Goal: Information Seeking & Learning: Check status

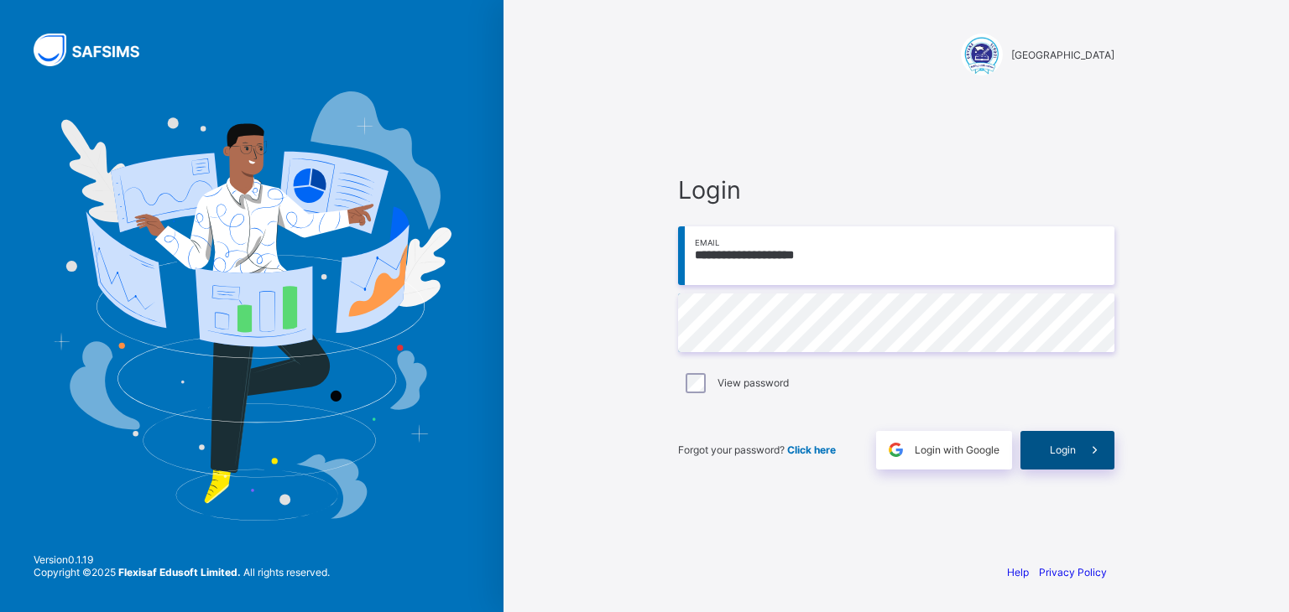
click at [1050, 449] on span "Login" at bounding box center [1062, 450] width 26 height 13
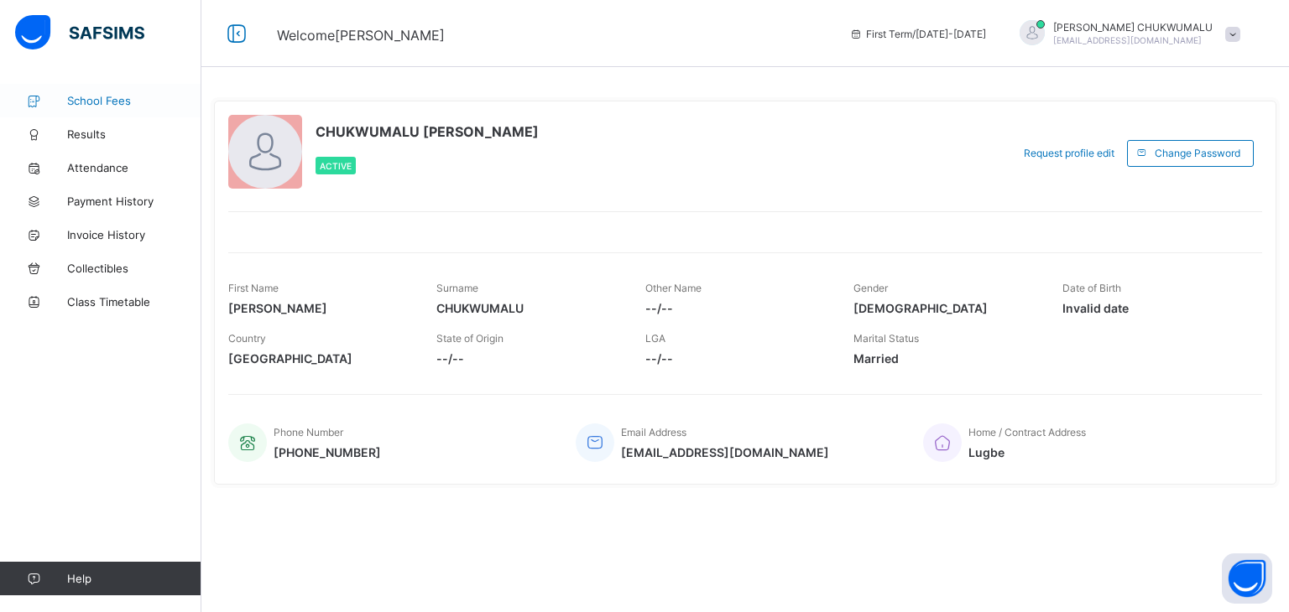
click at [97, 95] on span "School Fees" at bounding box center [134, 100] width 134 height 13
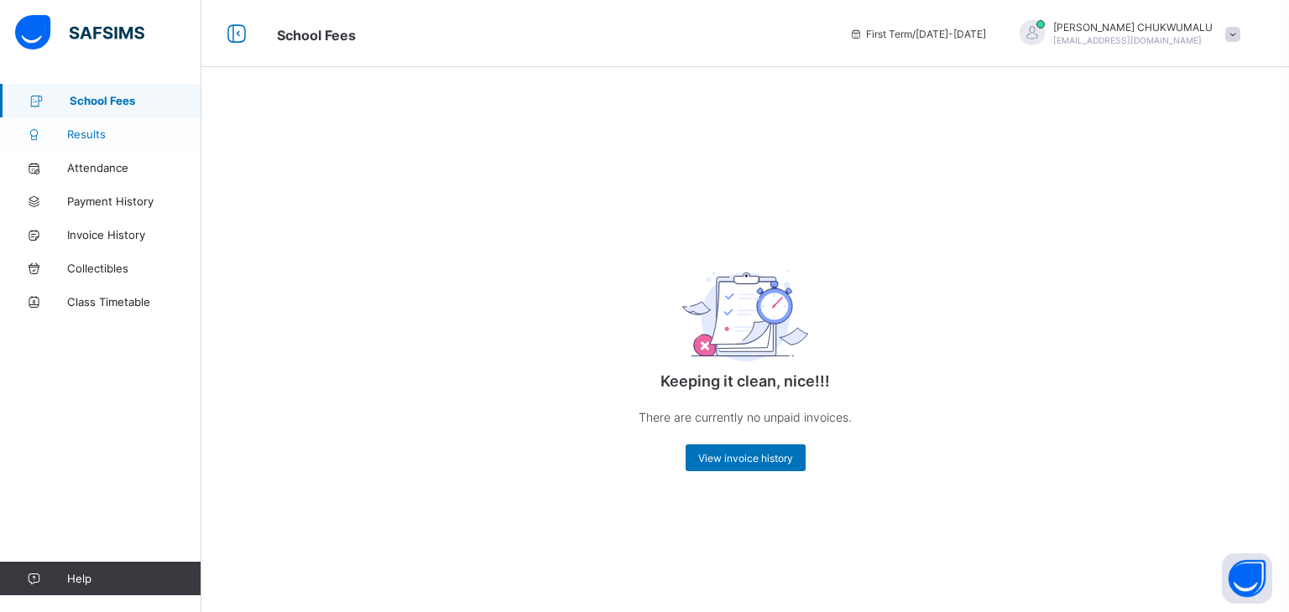
click at [91, 135] on span "Results" at bounding box center [134, 134] width 134 height 13
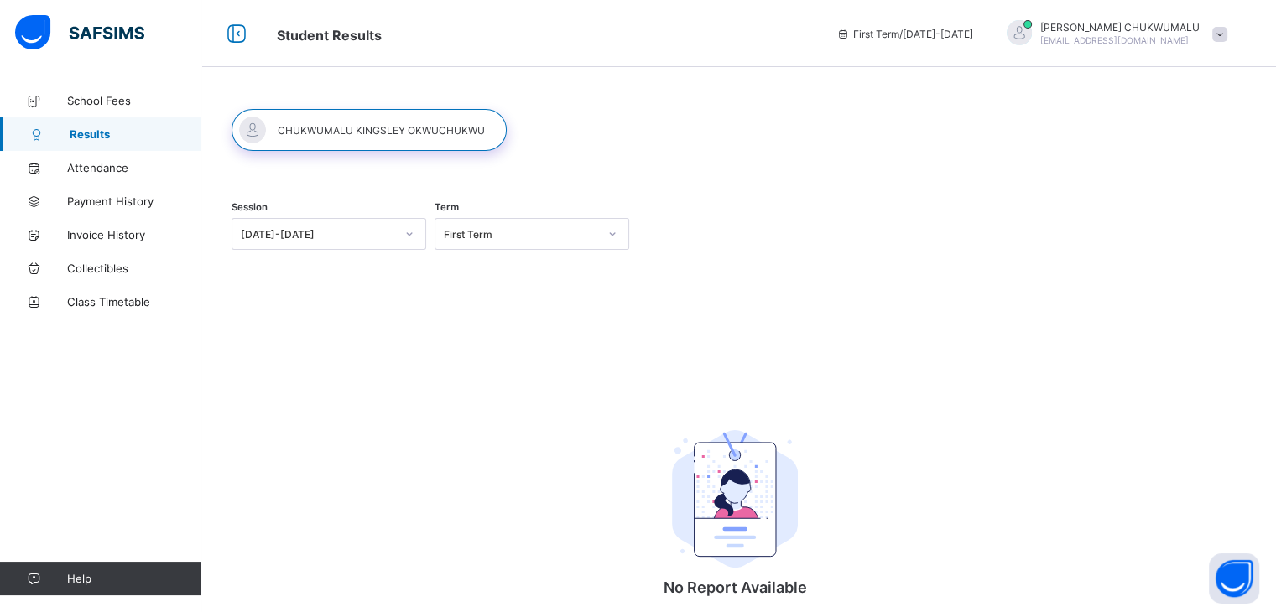
click at [302, 238] on div "[DATE]-[DATE]" at bounding box center [318, 234] width 154 height 13
click at [448, 242] on div "First Term" at bounding box center [515, 233] width 161 height 23
click at [439, 128] on div at bounding box center [369, 130] width 275 height 42
click at [118, 163] on span "Attendance" at bounding box center [134, 167] width 134 height 13
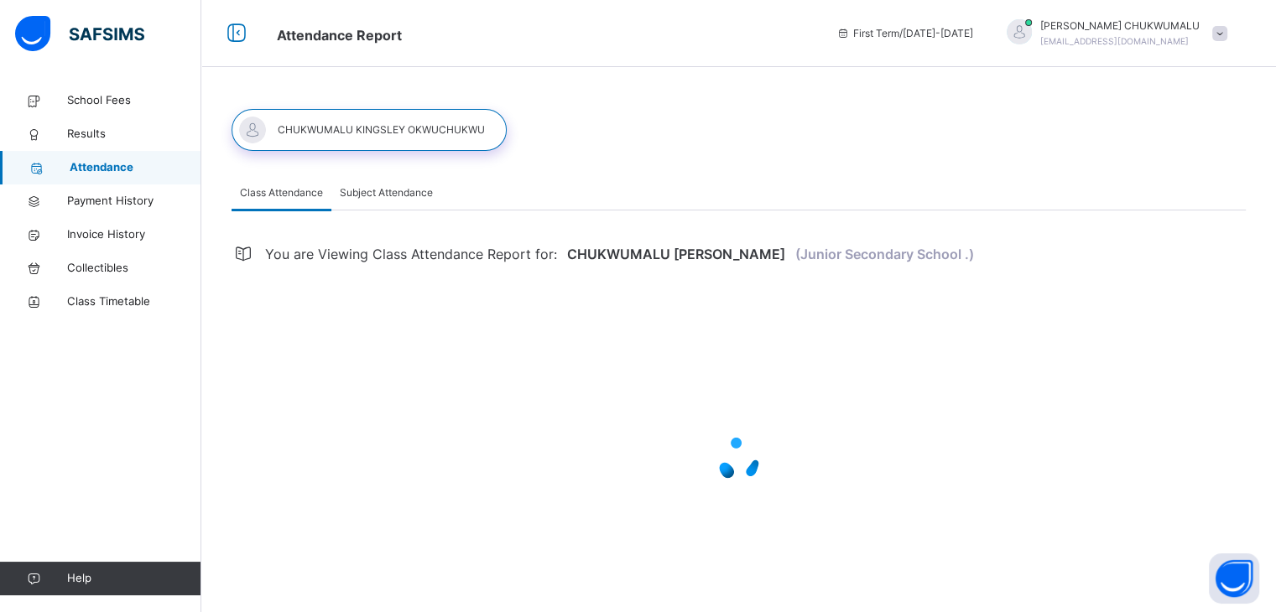
select select "****"
select select "*"
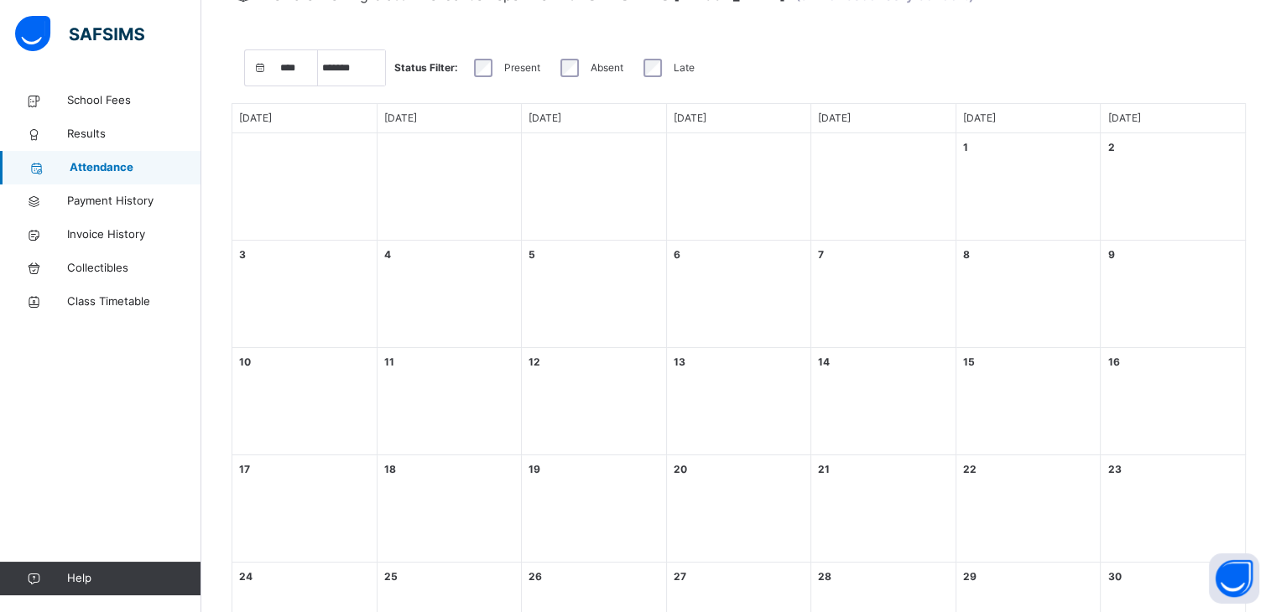
scroll to position [46, 0]
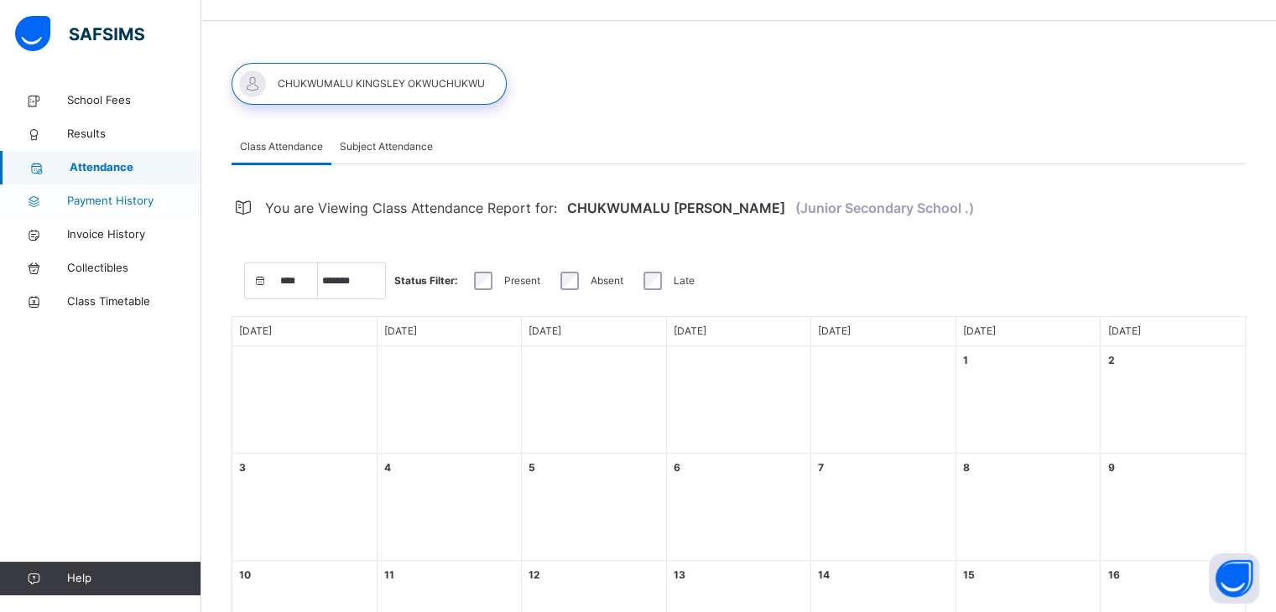
click at [136, 197] on span "Payment History" at bounding box center [134, 201] width 134 height 17
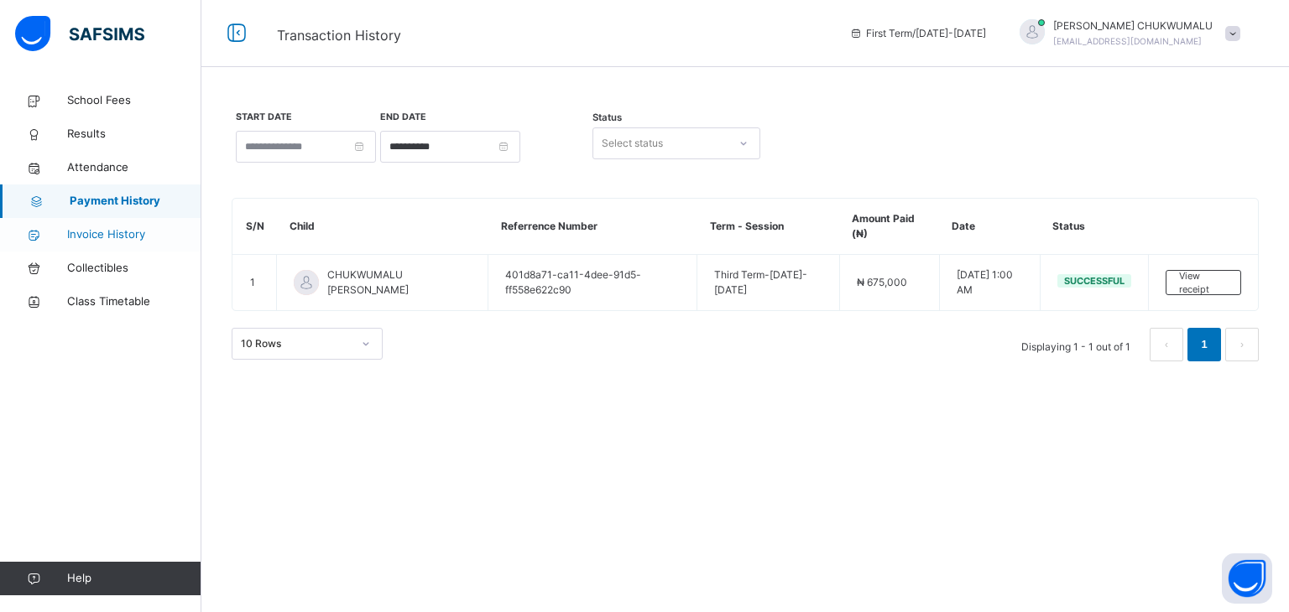
click at [84, 229] on span "Invoice History" at bounding box center [134, 235] width 134 height 17
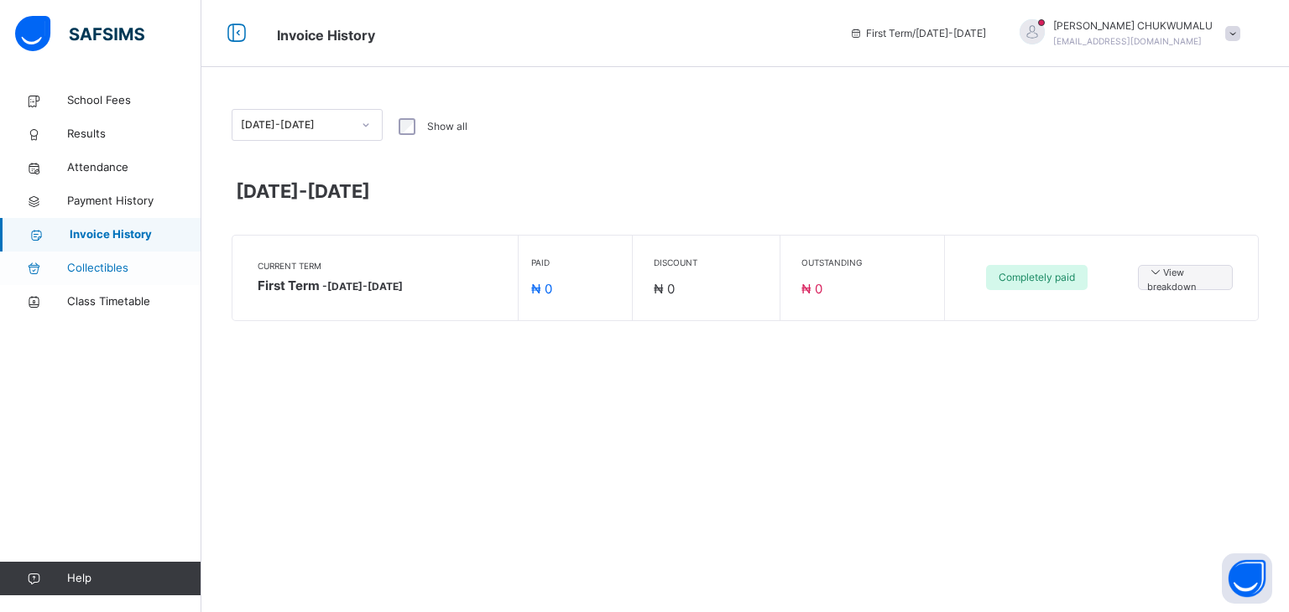
click at [87, 263] on span "Collectibles" at bounding box center [134, 268] width 134 height 17
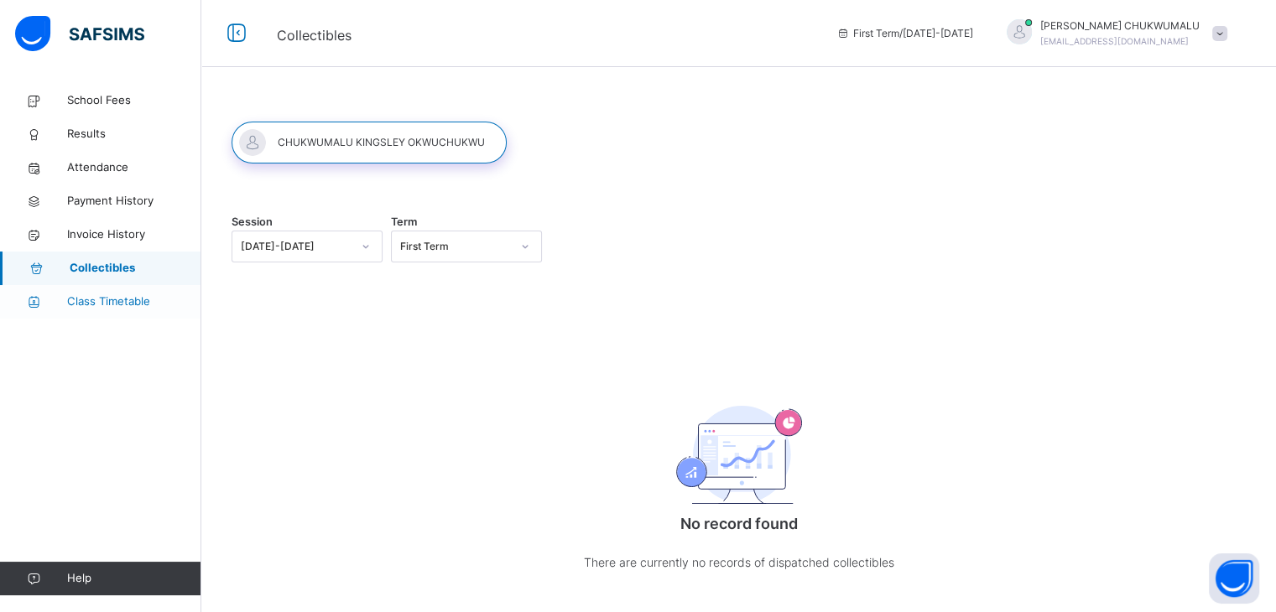
click at [100, 300] on span "Class Timetable" at bounding box center [134, 302] width 134 height 17
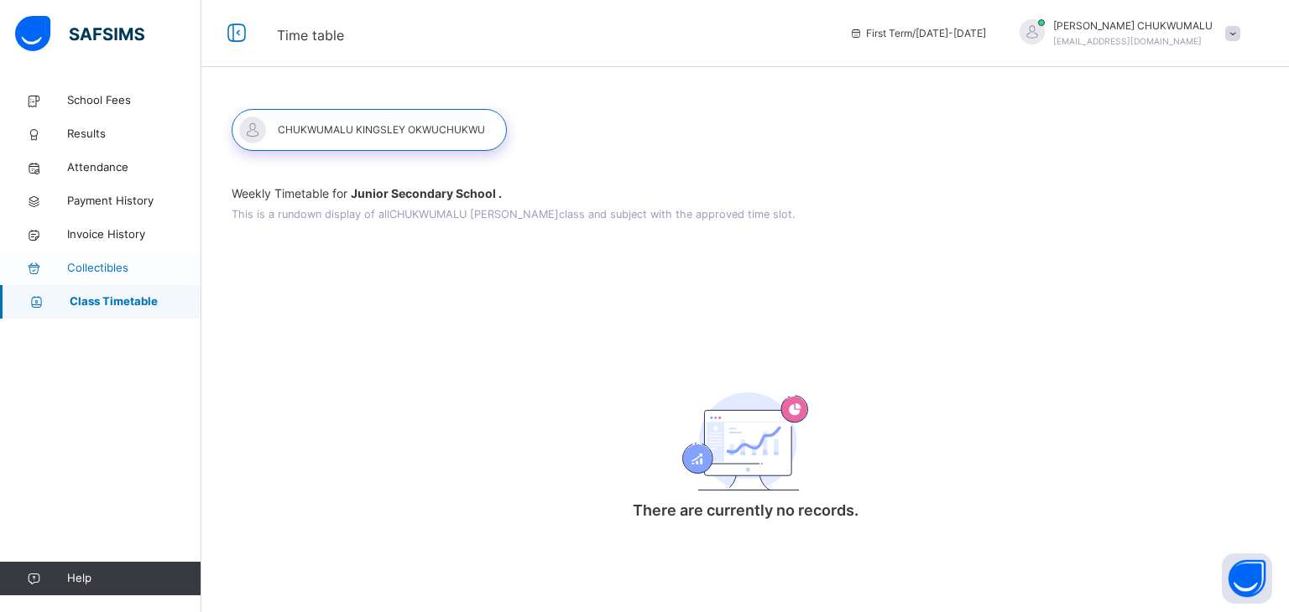
click at [94, 267] on span "Collectibles" at bounding box center [134, 268] width 134 height 17
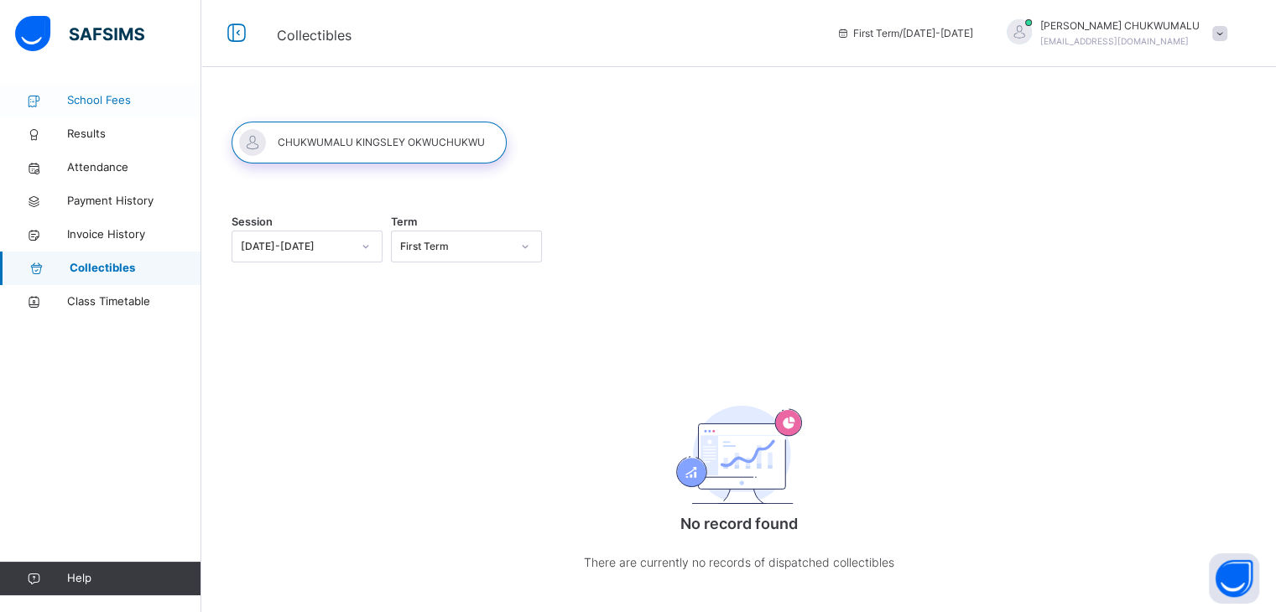
click at [96, 105] on span "School Fees" at bounding box center [134, 100] width 134 height 17
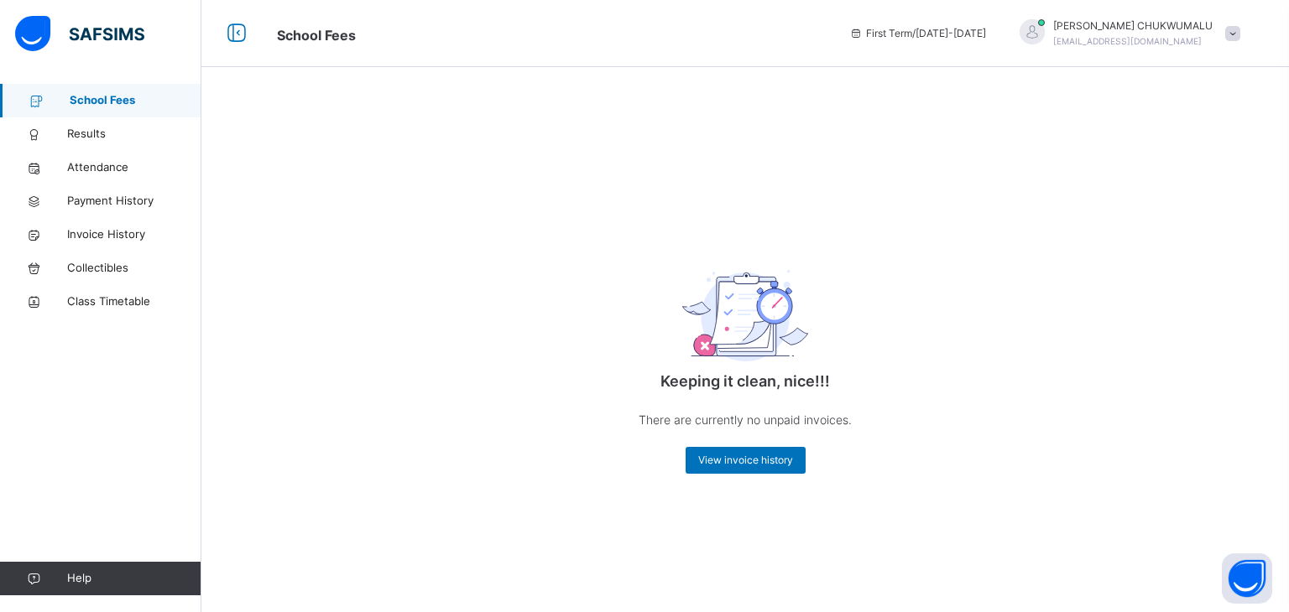
click at [1225, 29] on div at bounding box center [1232, 33] width 15 height 15
click at [1181, 98] on span "Notifications" at bounding box center [1185, 105] width 111 height 23
click at [81, 294] on span "Class Timetable" at bounding box center [134, 302] width 134 height 17
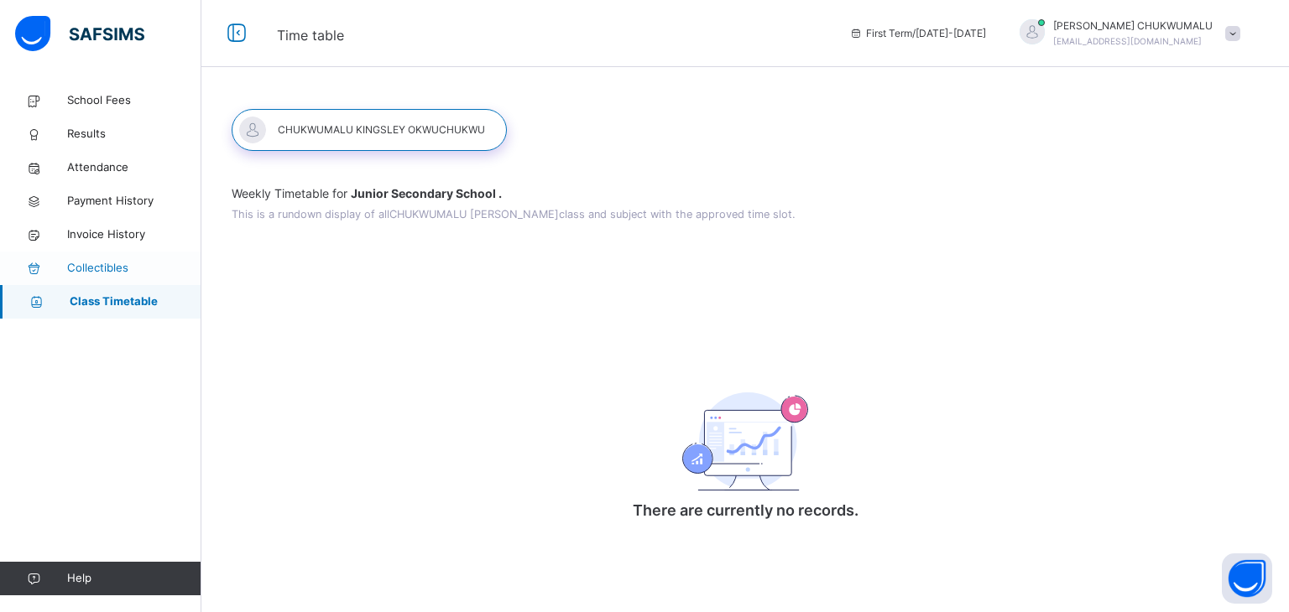
click at [93, 269] on span "Collectibles" at bounding box center [134, 268] width 134 height 17
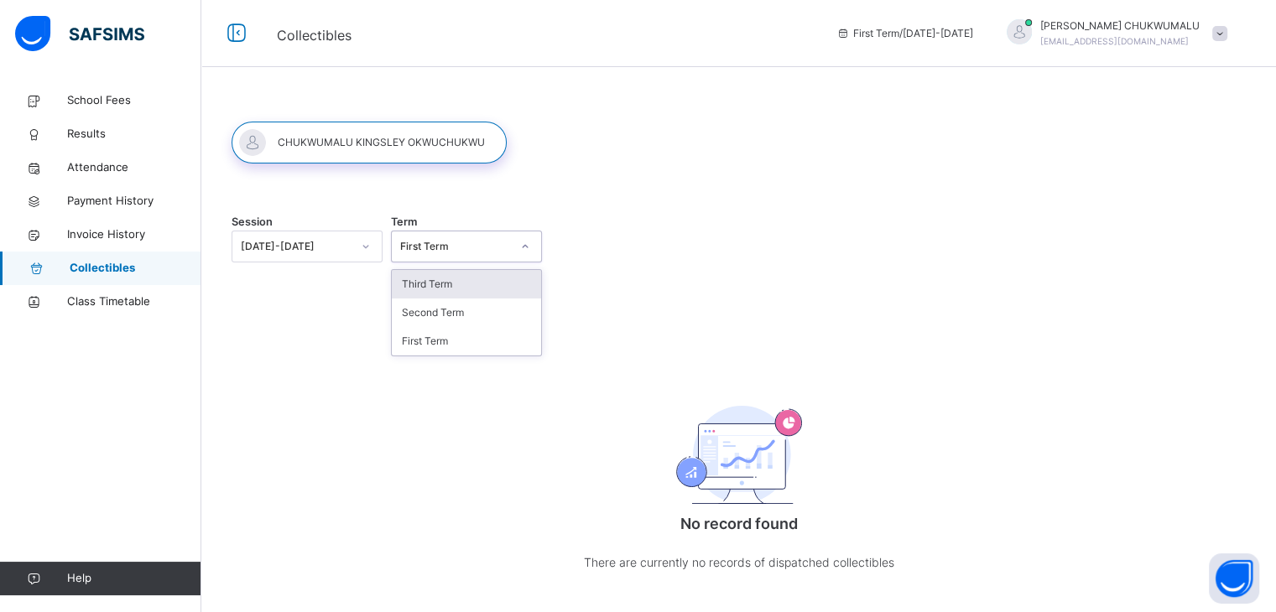
click at [423, 243] on div "First Term" at bounding box center [455, 246] width 111 height 15
click at [424, 289] on div "Third Term" at bounding box center [466, 284] width 149 height 29
click at [531, 250] on div at bounding box center [525, 246] width 29 height 27
click at [450, 313] on div "Second Term" at bounding box center [466, 313] width 149 height 29
click at [528, 244] on icon at bounding box center [525, 246] width 10 height 17
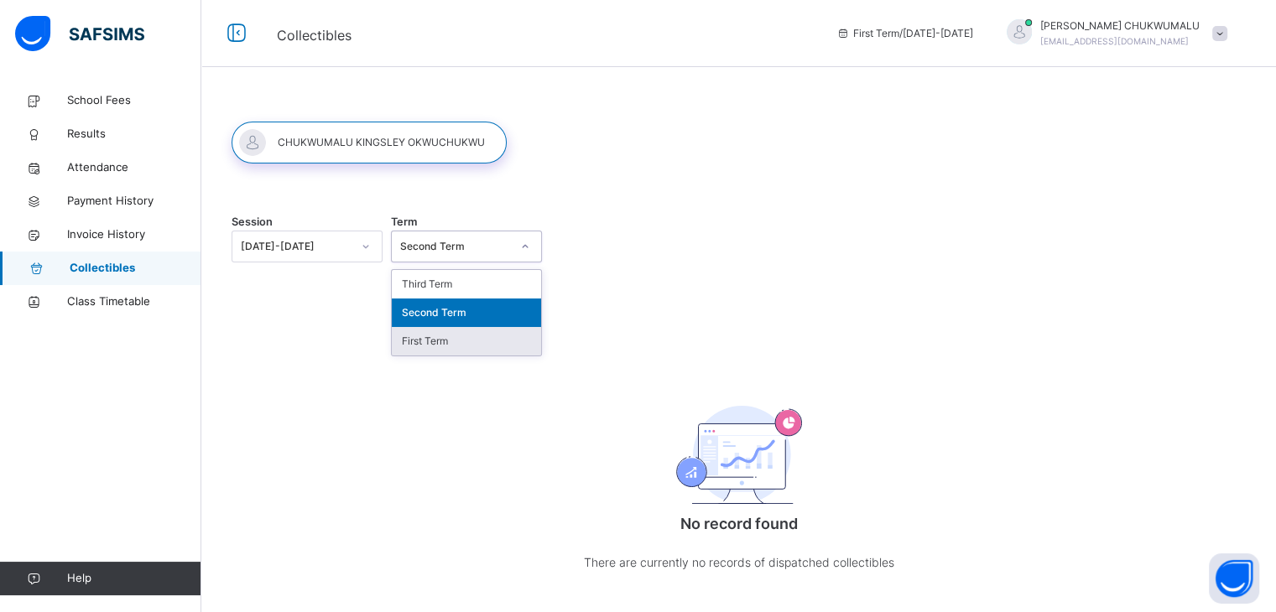
click at [445, 340] on div "First Term" at bounding box center [466, 341] width 149 height 29
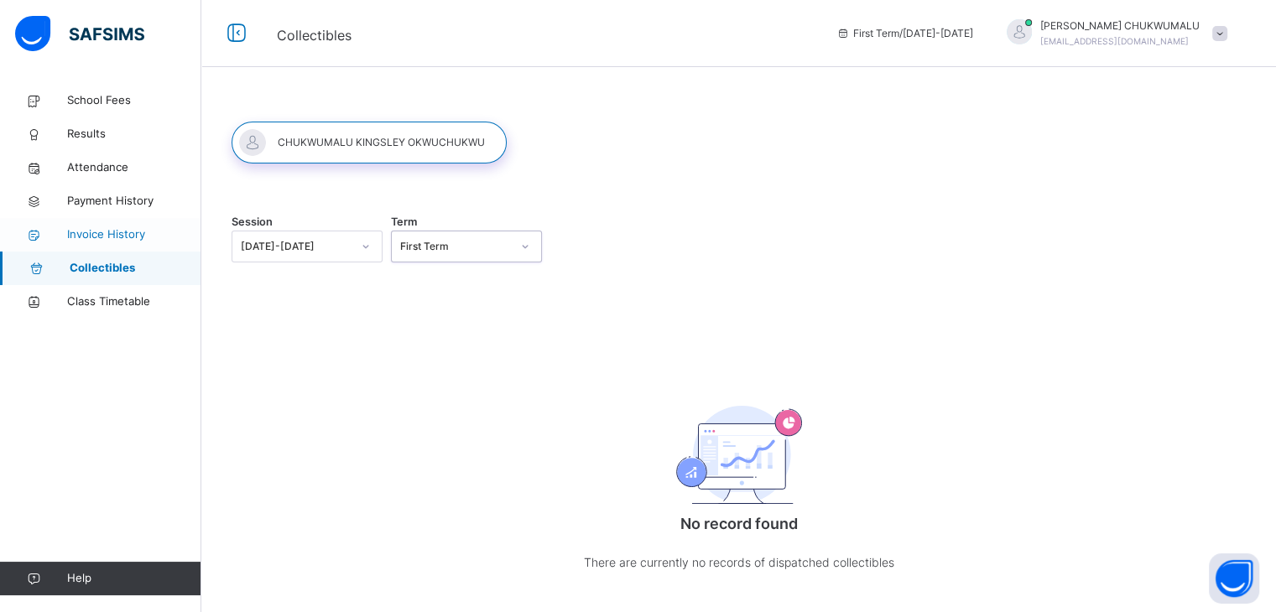
click at [137, 229] on span "Invoice History" at bounding box center [134, 235] width 134 height 17
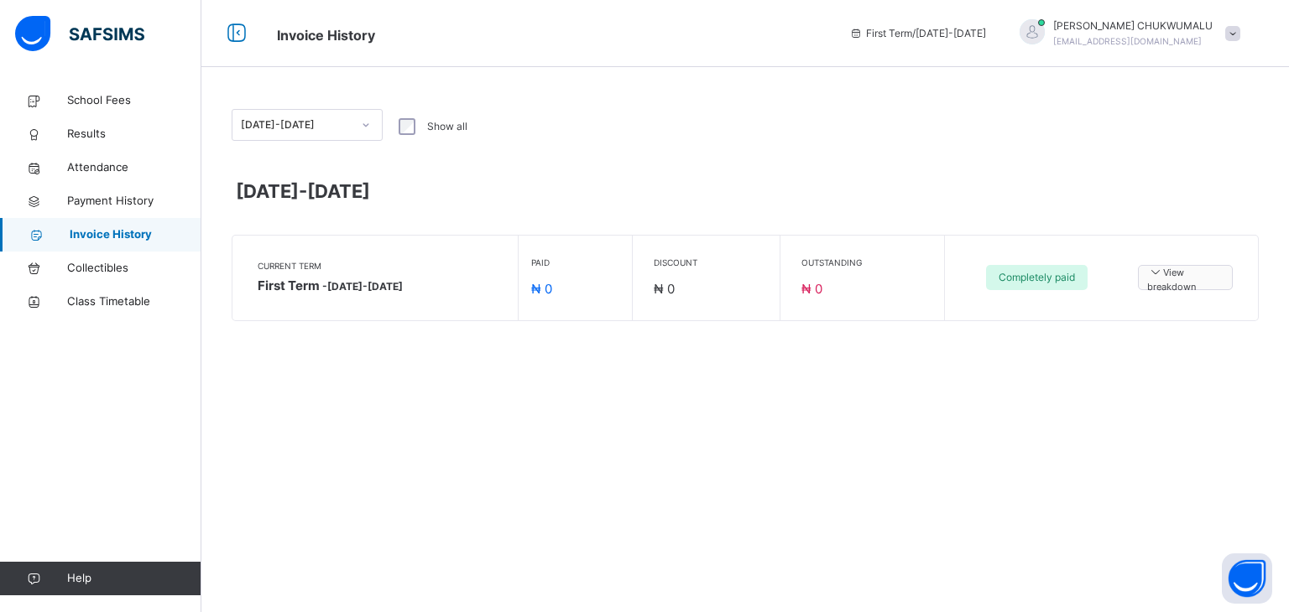
click at [1163, 276] on span "View breakdown" at bounding box center [1185, 279] width 76 height 32
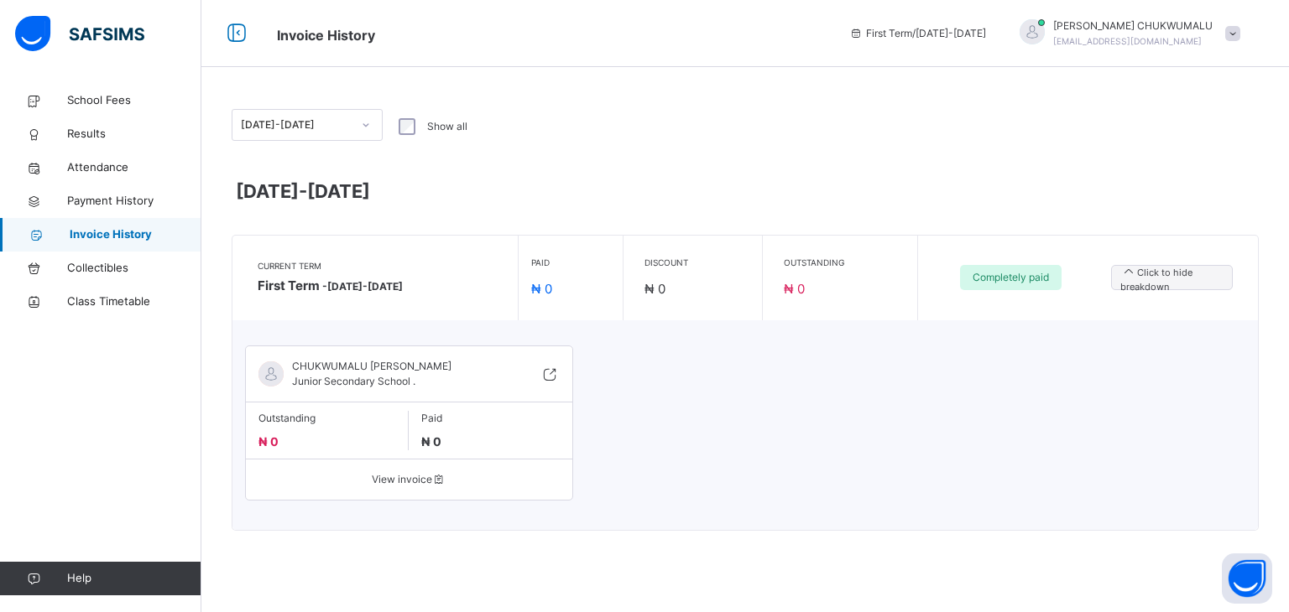
click at [1010, 219] on div "[DATE]-[DATE]" at bounding box center [745, 195] width 1027 height 53
click at [645, 381] on div "CHUKWUMALU [PERSON_NAME] Junior Secondary School . Outstanding ₦ 0 Paid ₦ 0 Vie…" at bounding box center [745, 425] width 1000 height 176
click at [92, 237] on span "Invoice History" at bounding box center [136, 235] width 132 height 17
click at [553, 374] on icon at bounding box center [549, 374] width 18 height 20
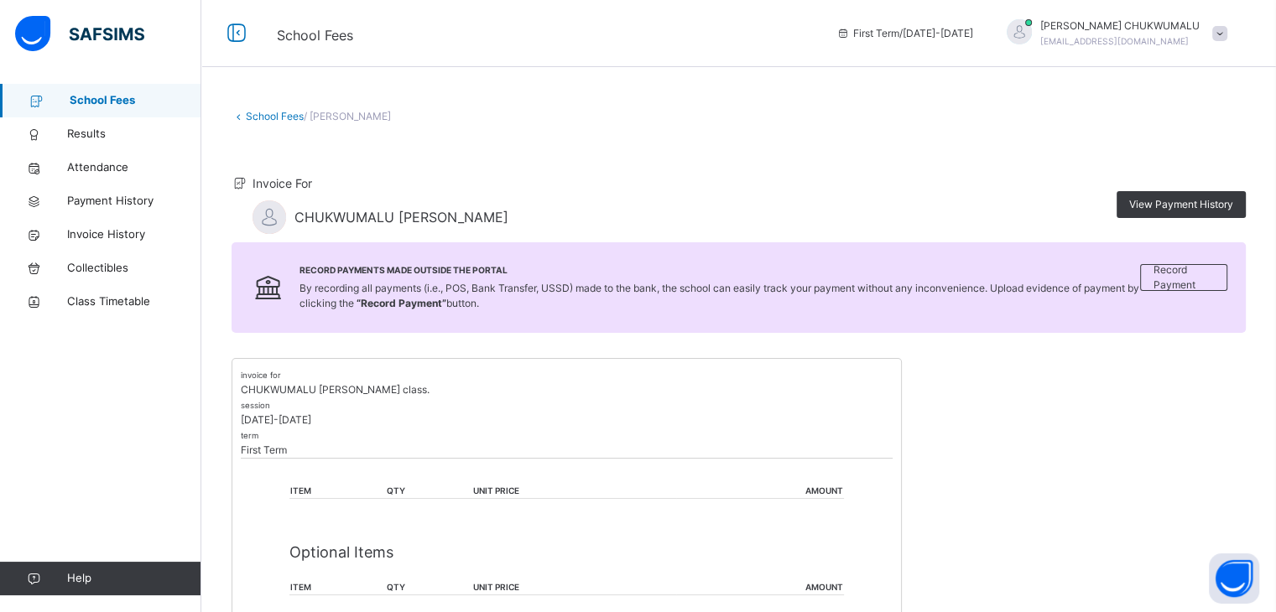
click at [262, 111] on link "School Fees" at bounding box center [275, 116] width 58 height 13
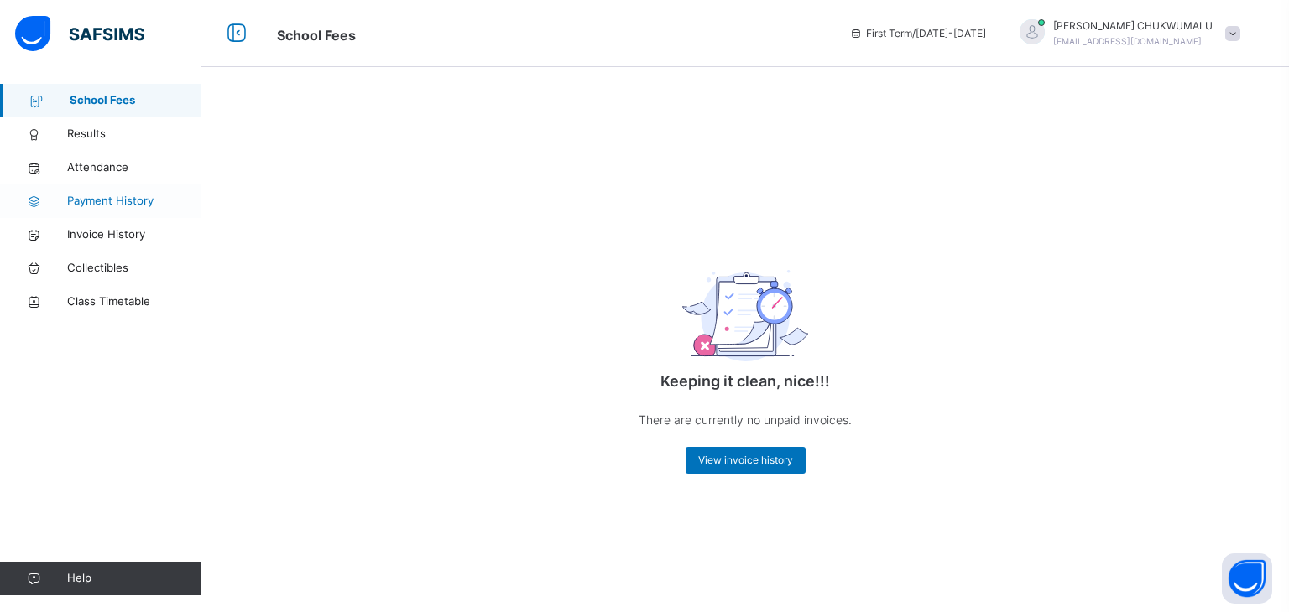
click at [107, 201] on span "Payment History" at bounding box center [134, 201] width 134 height 17
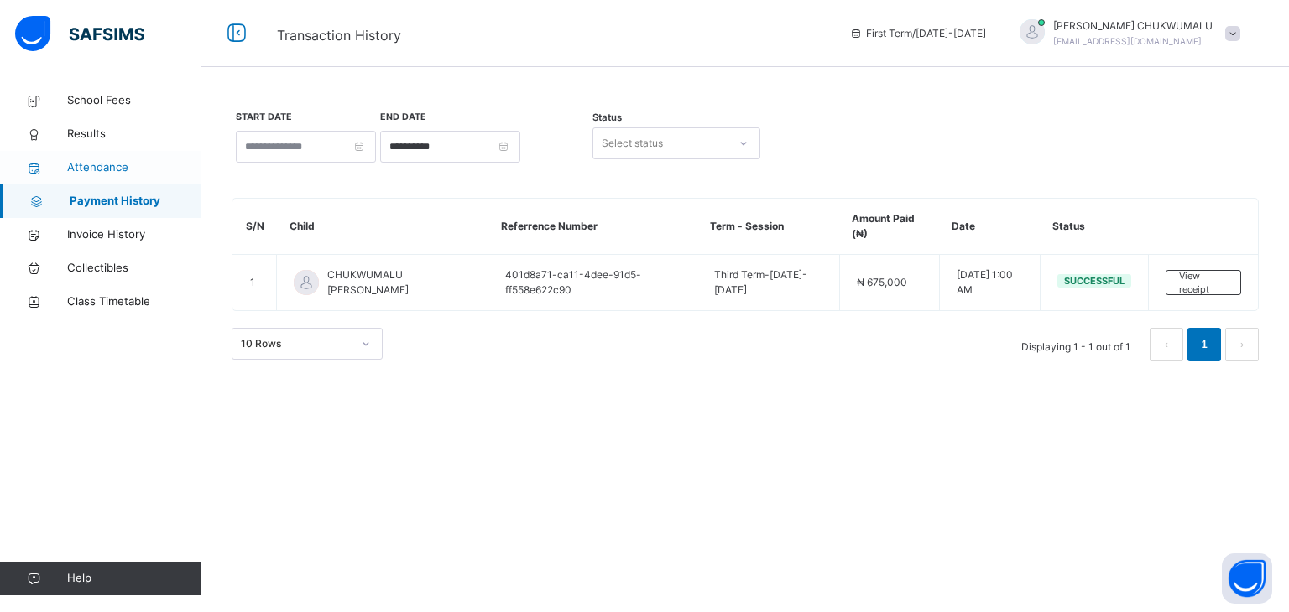
click at [107, 162] on span "Attendance" at bounding box center [134, 167] width 134 height 17
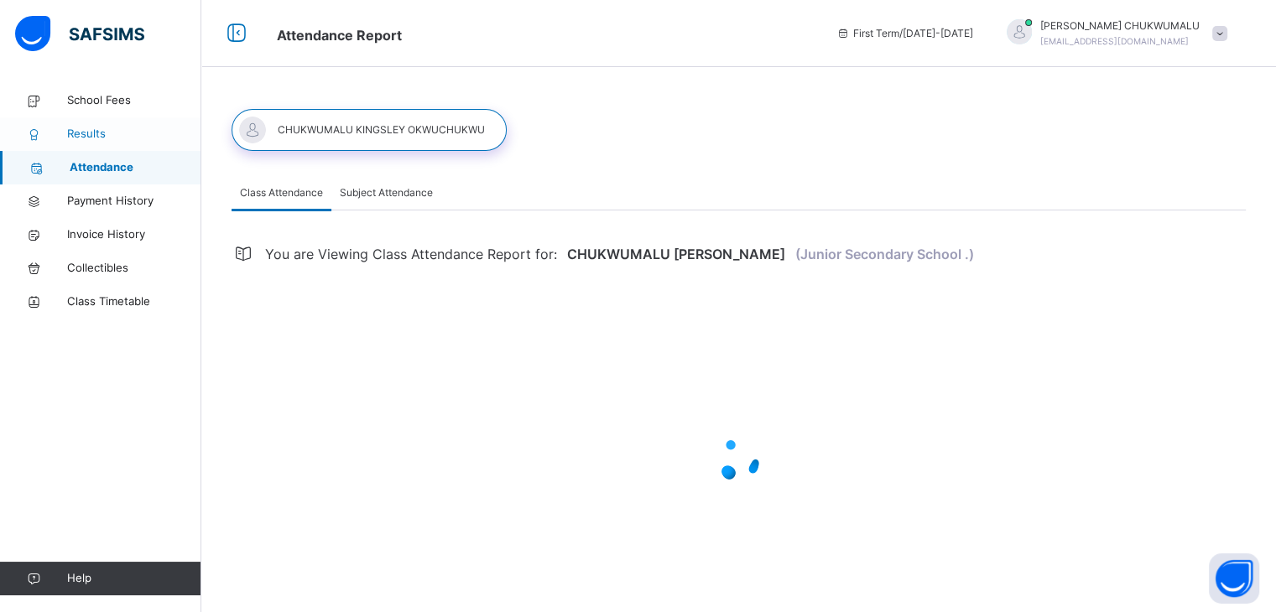
select select "****"
select select "*"
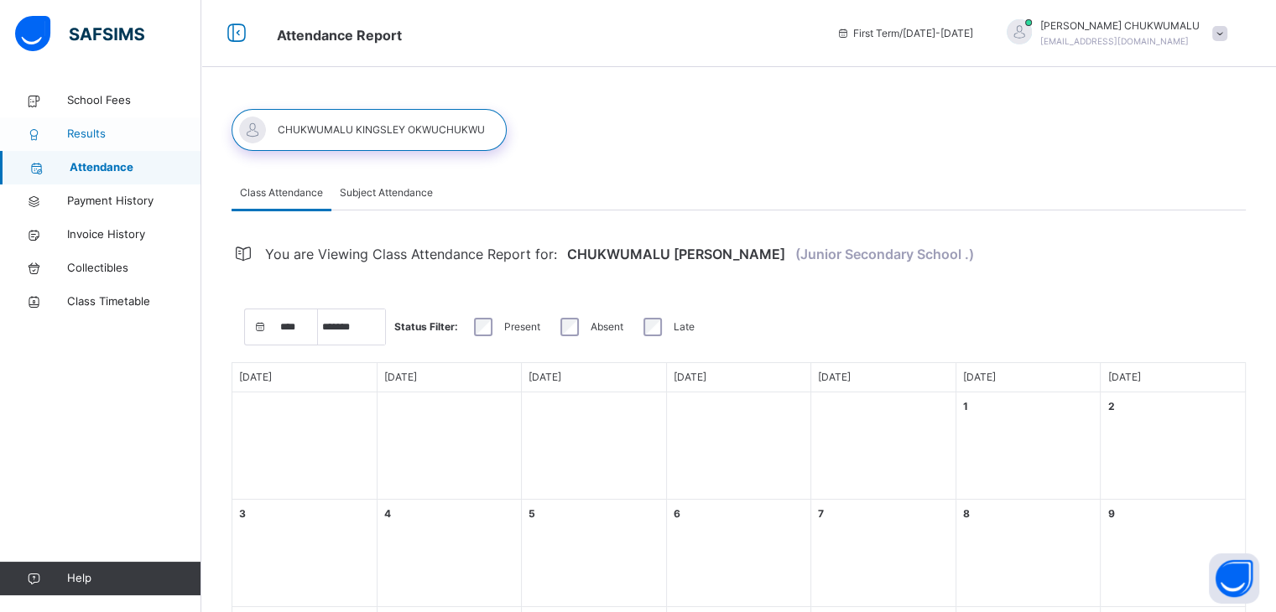
click at [95, 128] on span "Results" at bounding box center [134, 134] width 134 height 17
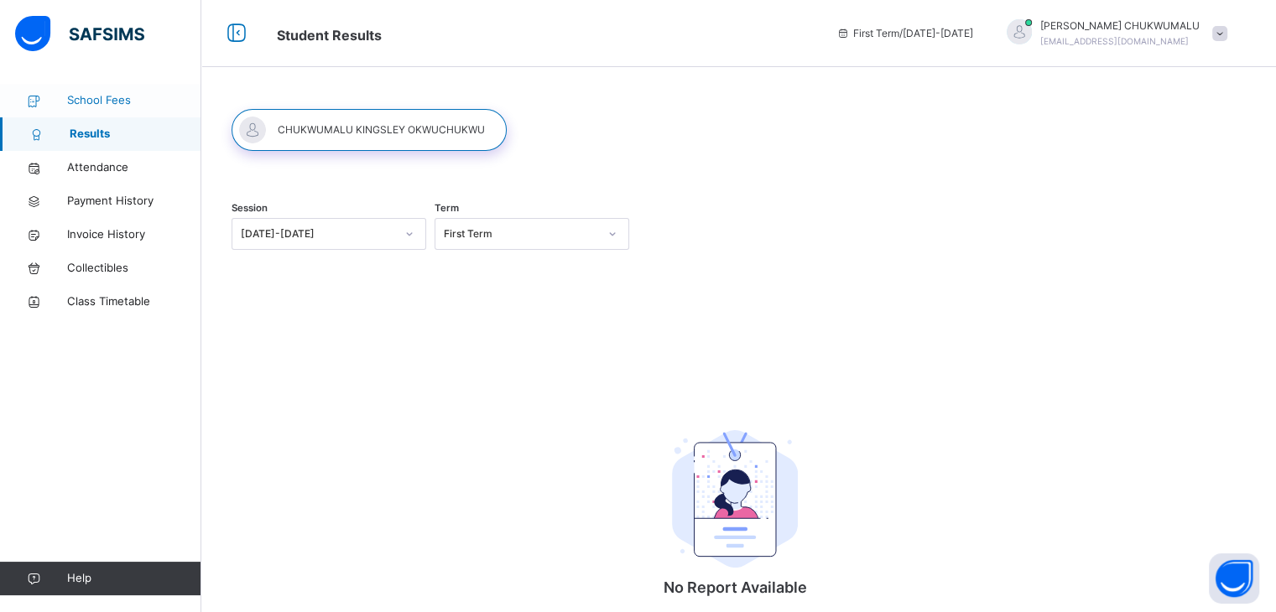
click at [101, 98] on span "School Fees" at bounding box center [134, 100] width 134 height 17
